Goal: Task Accomplishment & Management: Complete application form

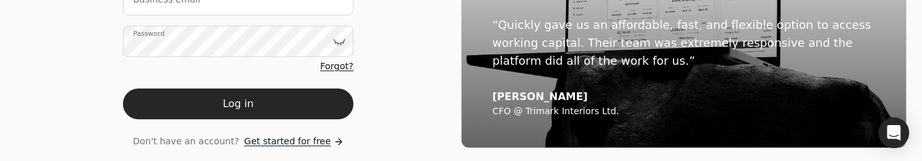
scroll to position [139, 0]
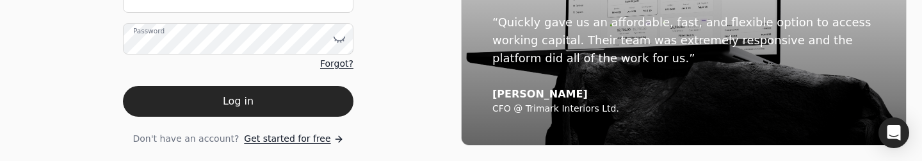
click at [277, 138] on span "Get started for free" at bounding box center [287, 138] width 86 height 13
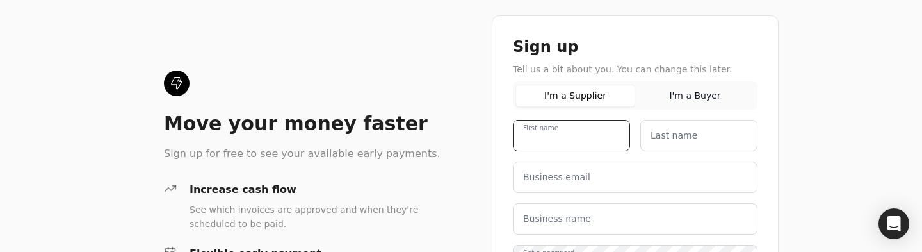
click at [568, 140] on name "First name" at bounding box center [571, 135] width 117 height 31
type name "[PERSON_NAME]"
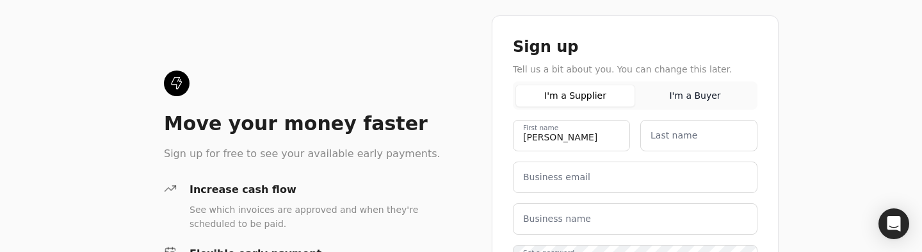
click at [625, 48] on div "Sign up" at bounding box center [635, 46] width 244 height 20
click at [663, 134] on label "Last name" at bounding box center [673, 135] width 47 height 13
click at [663, 134] on name "Last name" at bounding box center [698, 135] width 117 height 31
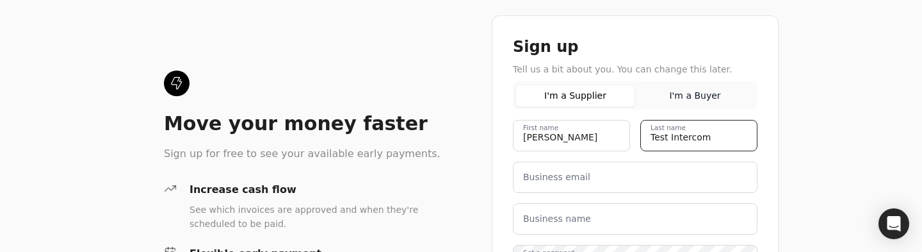
type name "Test Intercom"
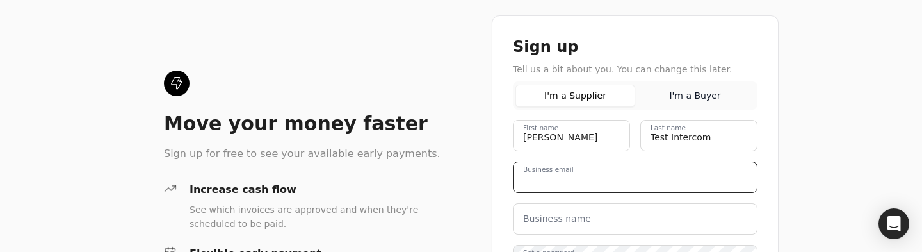
click at [611, 168] on email "Business email" at bounding box center [635, 176] width 244 height 31
click at [624, 180] on email "[PERSON_NAME][EMAIL_ADDRESS][DOMAIN_NAME]" at bounding box center [635, 176] width 244 height 31
type email "[PERSON_NAME][EMAIL_ADDRESS][DOMAIN_NAME]"
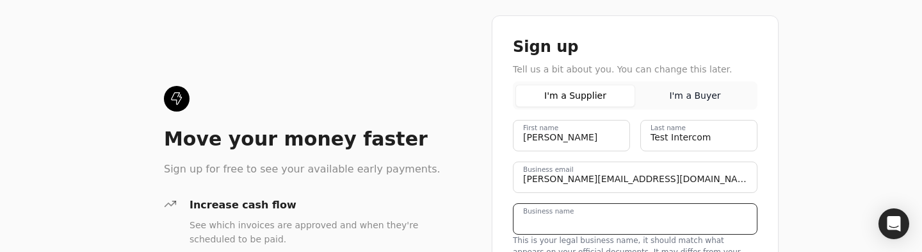
click at [599, 215] on name "Business name" at bounding box center [635, 218] width 244 height 31
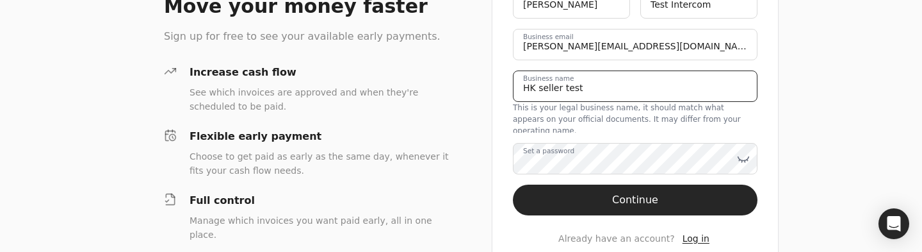
type name "HK seller test"
click at [569, 149] on label "Set a password" at bounding box center [548, 151] width 51 height 10
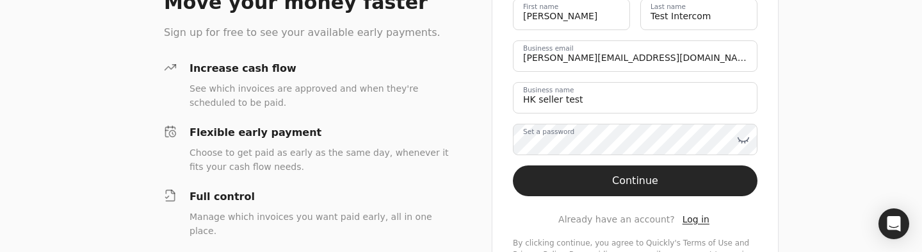
scroll to position [121, 0]
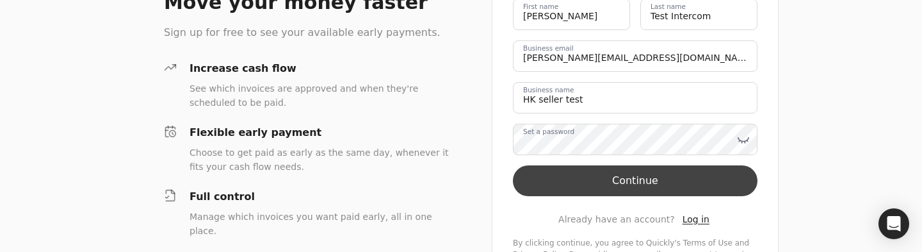
click at [557, 189] on button "Continue" at bounding box center [635, 180] width 244 height 31
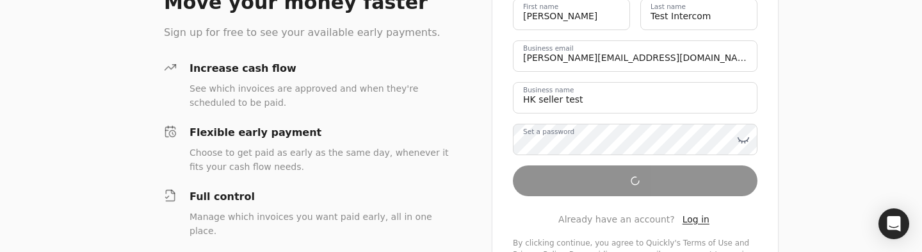
scroll to position [184, 0]
